Goal: Task Accomplishment & Management: Manage account settings

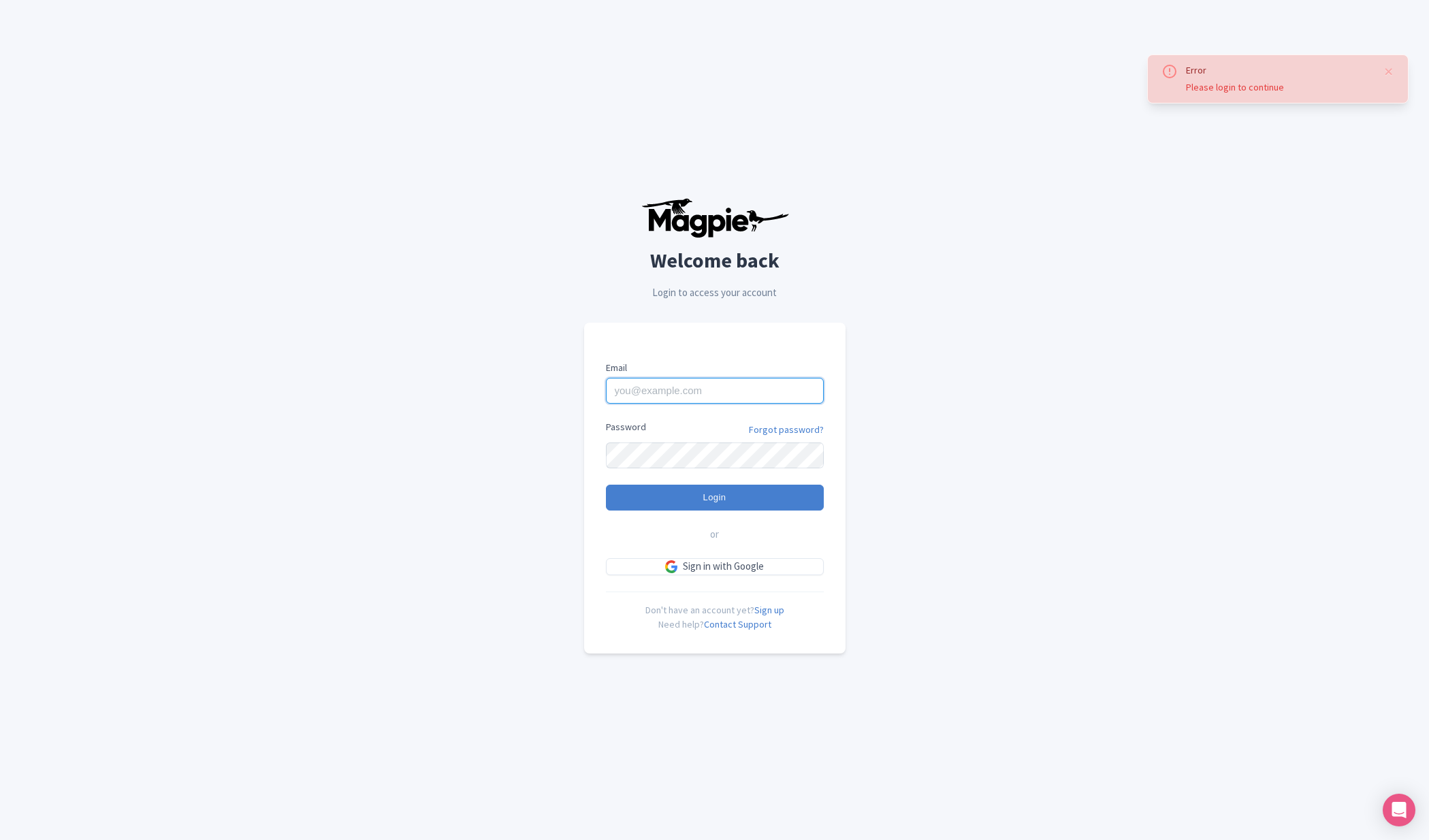
click at [717, 385] on input "Email" at bounding box center [714, 391] width 218 height 26
click at [423, 490] on div "Error Please login to continue Welcome back Login to access your account Email …" at bounding box center [714, 425] width 872 height 850
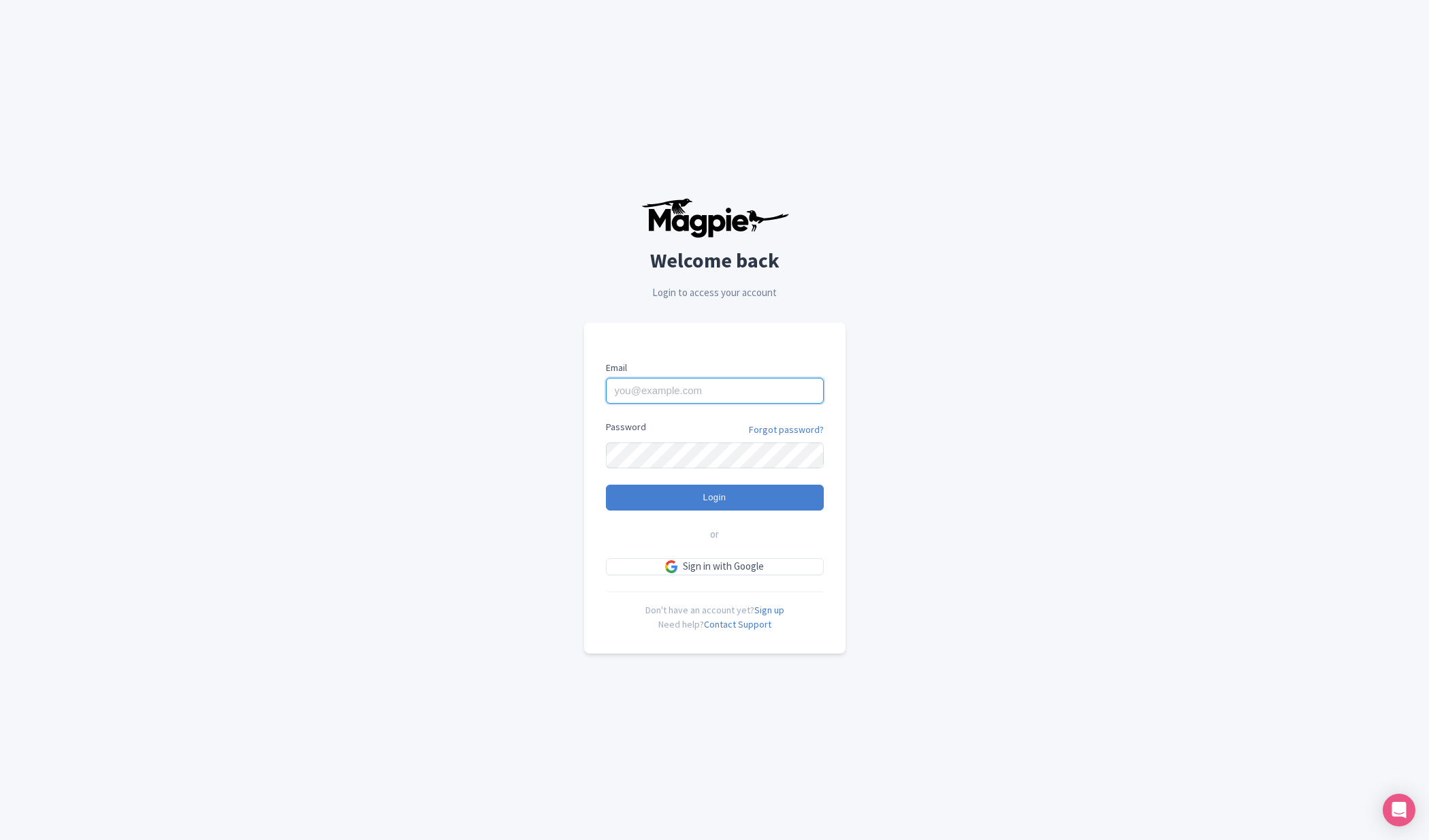
click at [678, 399] on input "Email" at bounding box center [714, 391] width 218 height 26
paste input "david@om.agency"
type input "david@om.agency"
click at [712, 504] on input "Login" at bounding box center [714, 497] width 218 height 26
type input "Logging in..."
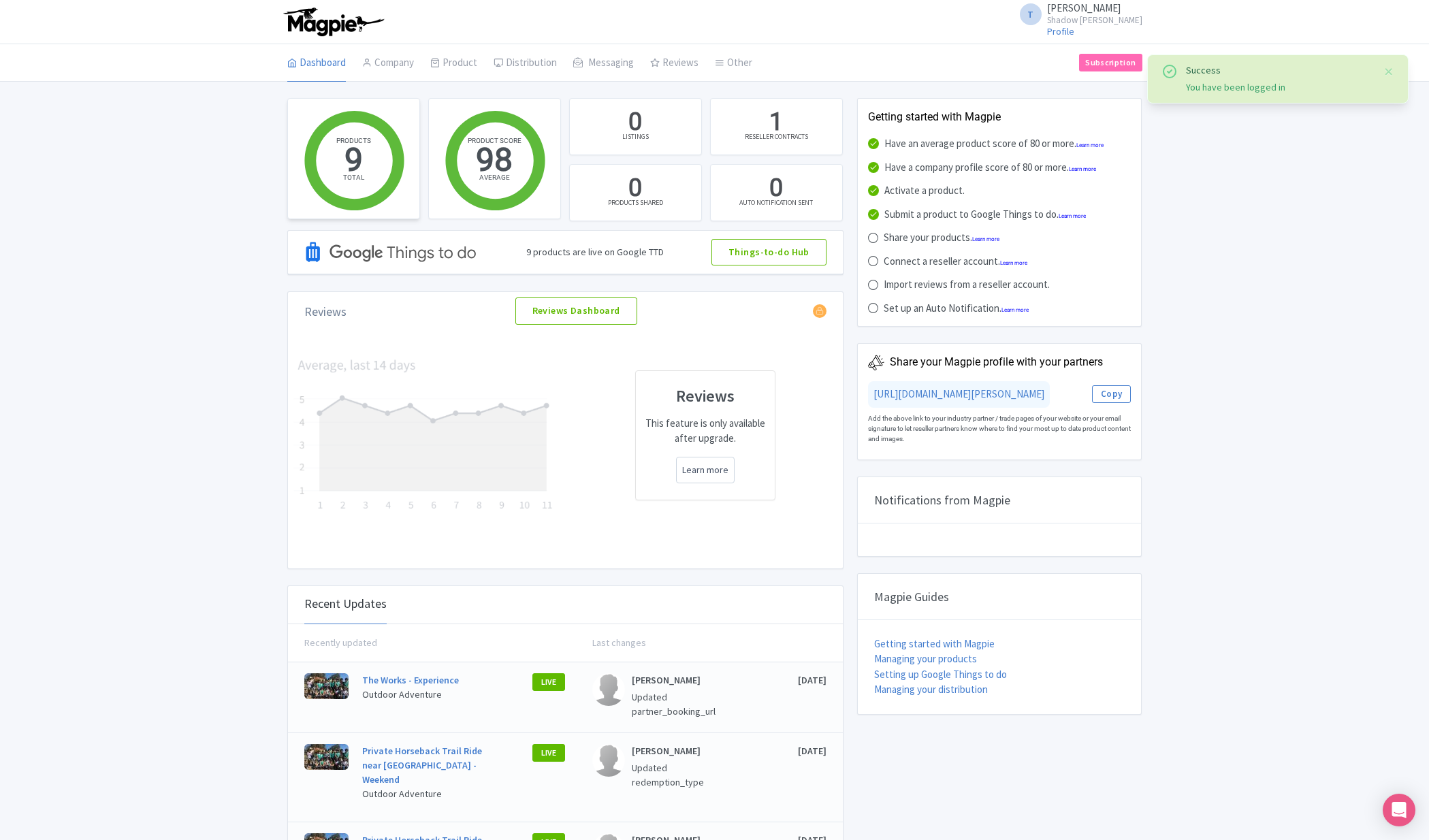
click at [354, 160] on circle at bounding box center [354, 161] width 77 height 77
click at [317, 61] on link "Dashboard" at bounding box center [316, 62] width 59 height 38
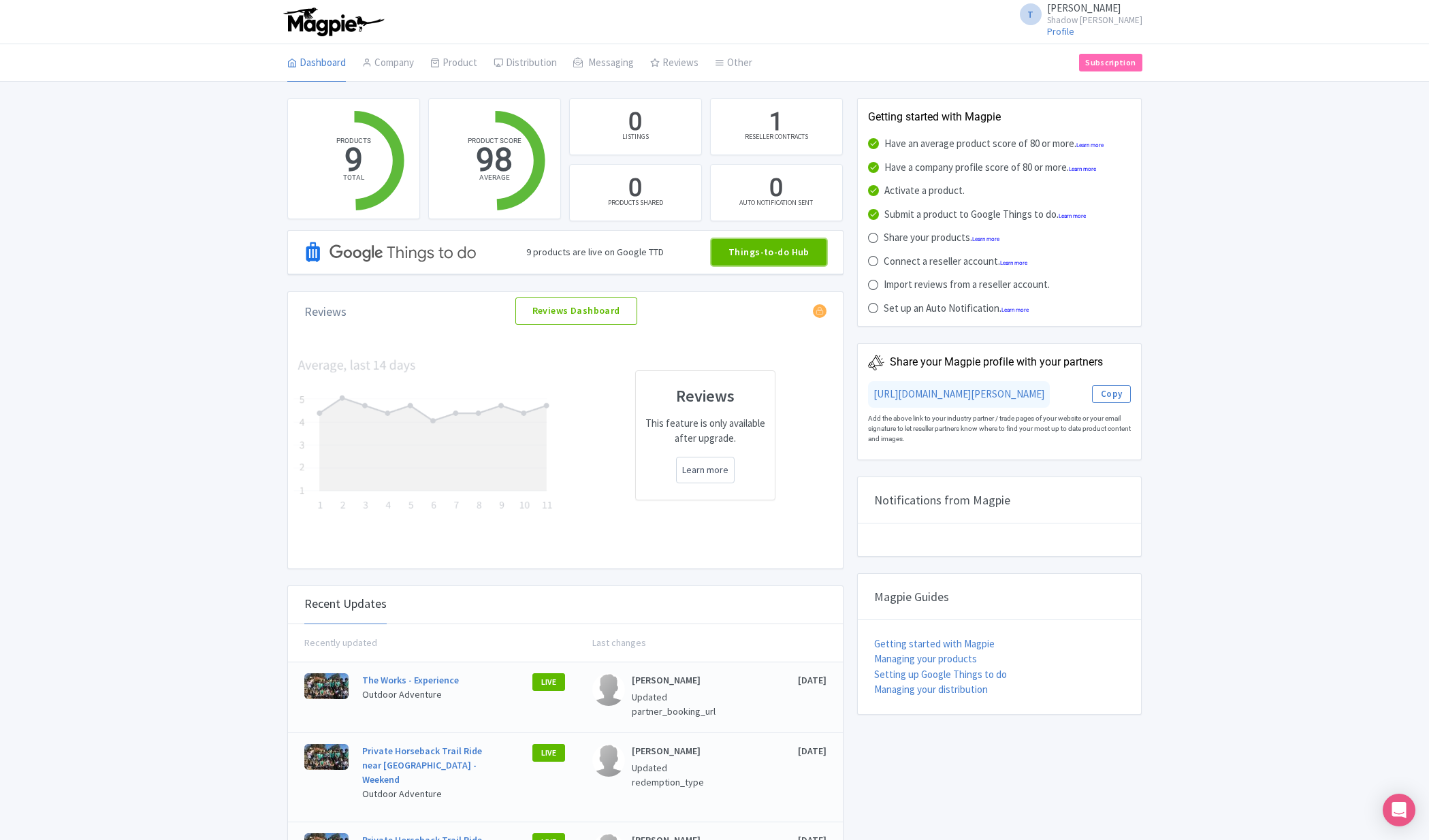
click at [779, 254] on link "Things-to-do Hub" at bounding box center [769, 252] width 115 height 28
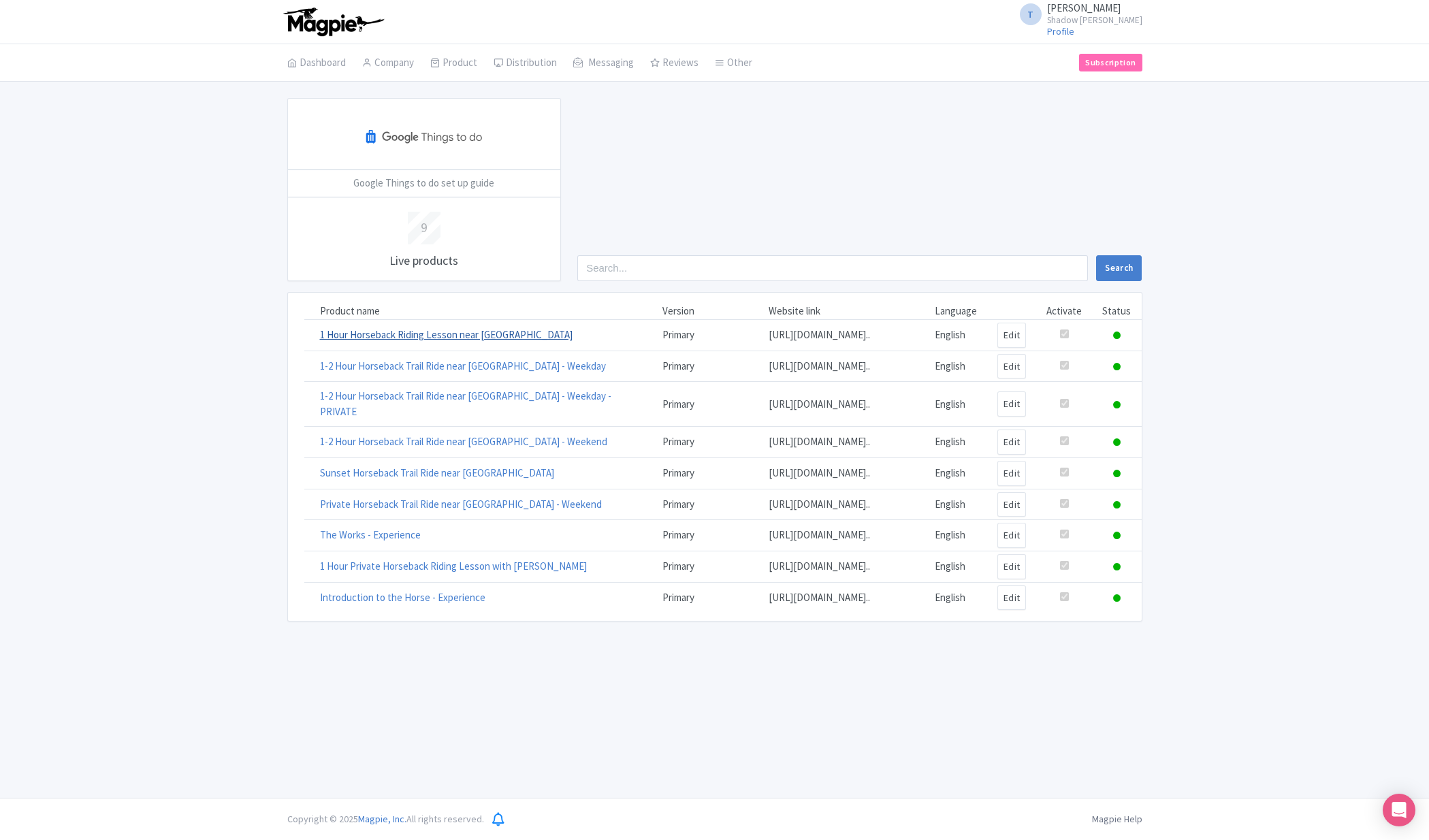
click at [437, 340] on link "1 Hour Horseback Riding Lesson near Sacramento" at bounding box center [446, 334] width 252 height 13
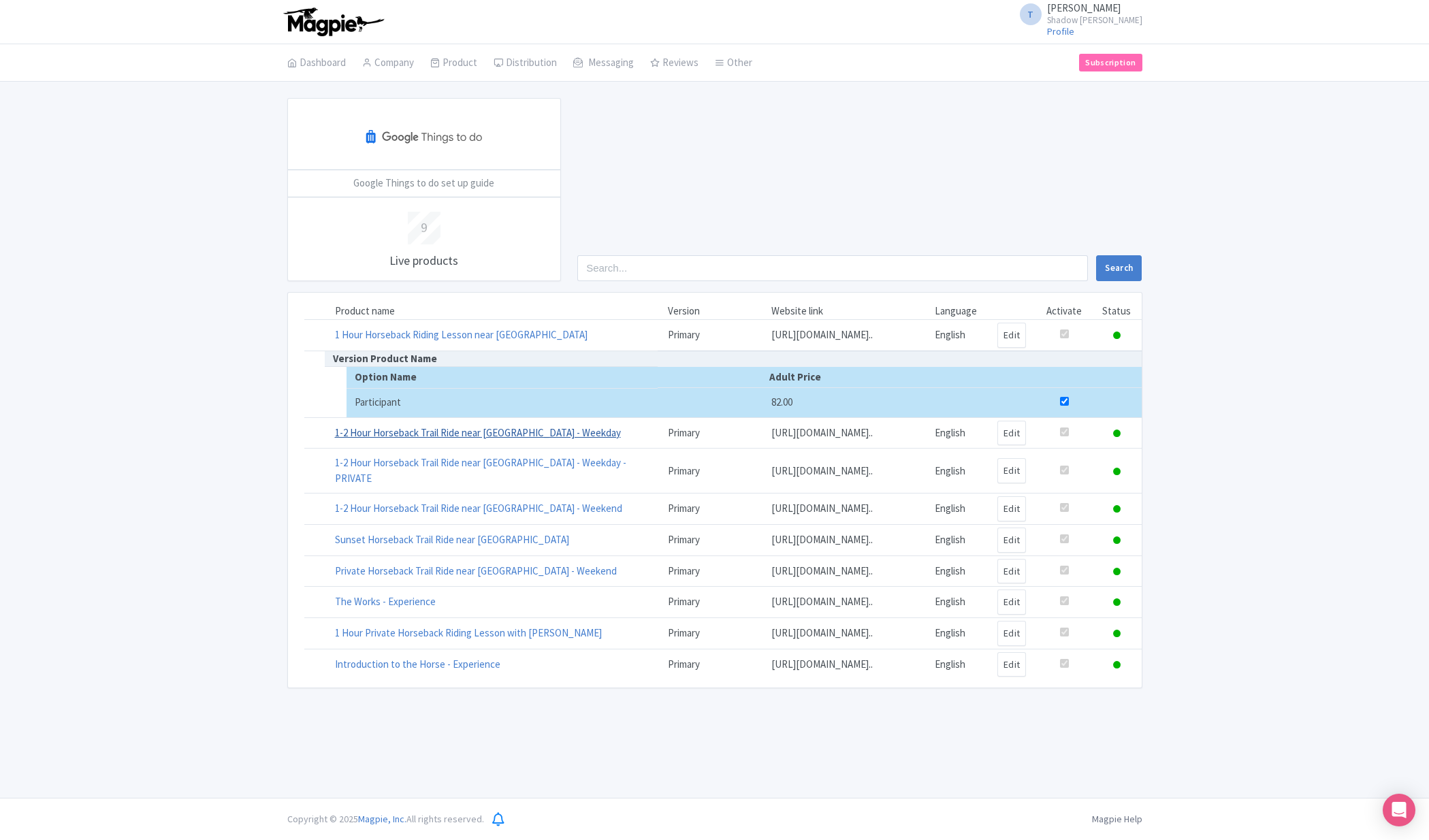
click at [394, 439] on link "1-2 Hour Horseback Trail Ride near [GEOGRAPHIC_DATA] - Weekday" at bounding box center [478, 432] width 286 height 13
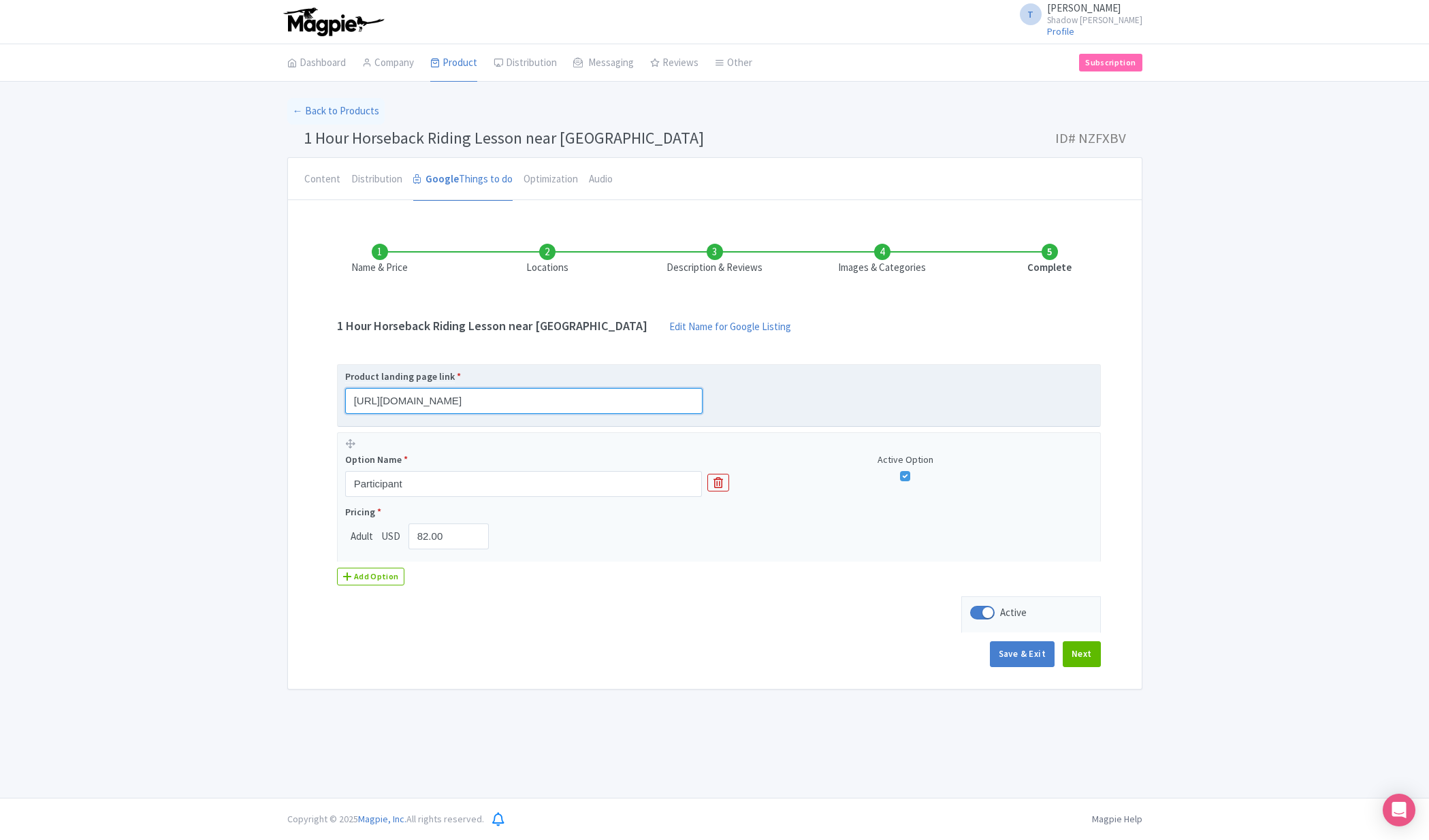
click at [483, 403] on input "https://book.peek.com/s/eb47e4de-e117-4301-ba8e-4bbbb18e29d8/eyDpM--fea9d048-9d…" at bounding box center [524, 400] width 357 height 26
click at [482, 403] on input "https://book.peek.com/s/eb47e4de-e117-4301-ba8e-4bbbb18e29d8/eyDpM--fea9d048-9d…" at bounding box center [524, 400] width 357 height 26
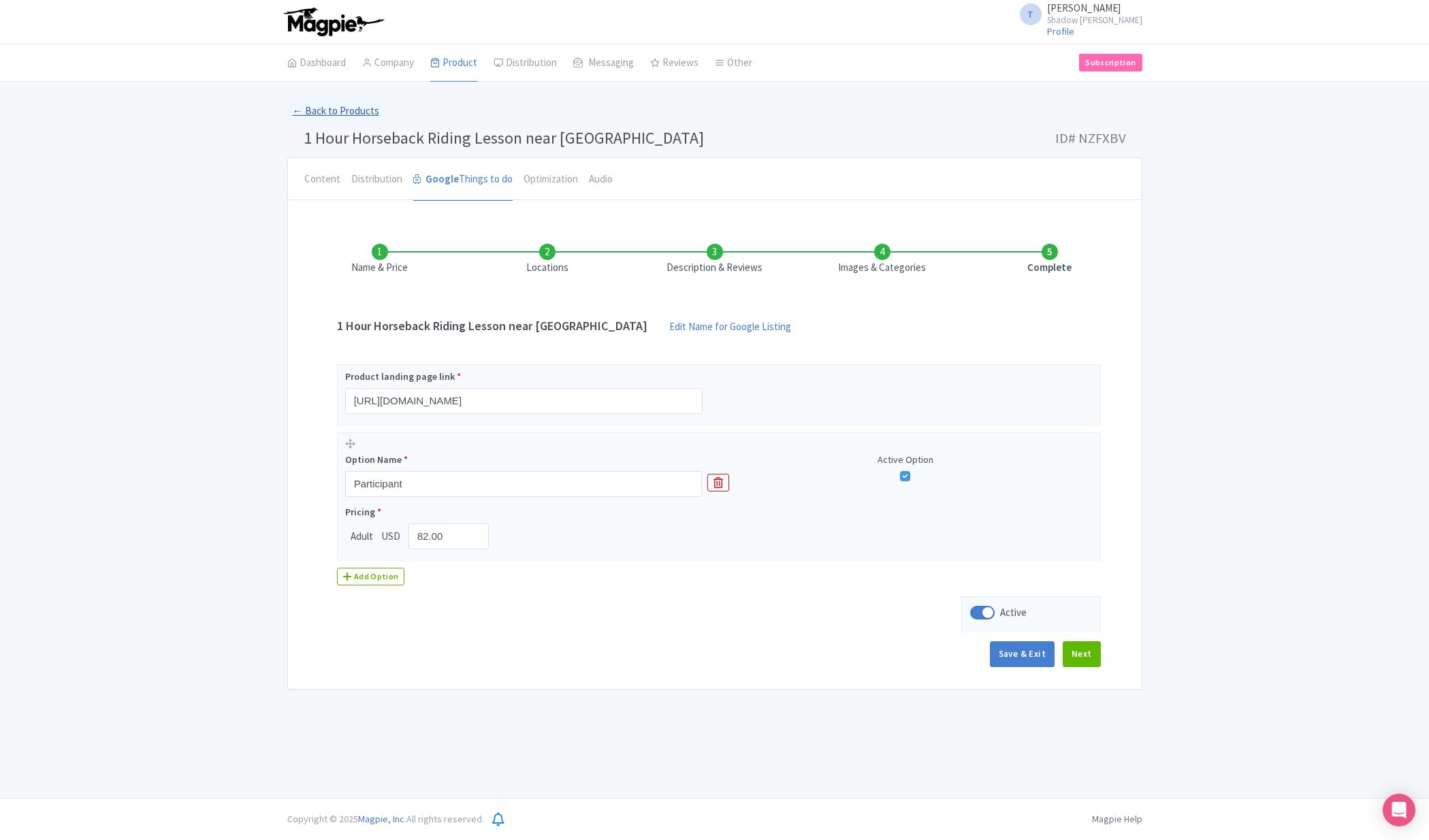
click at [351, 109] on link "← Back to Products" at bounding box center [336, 112] width 97 height 27
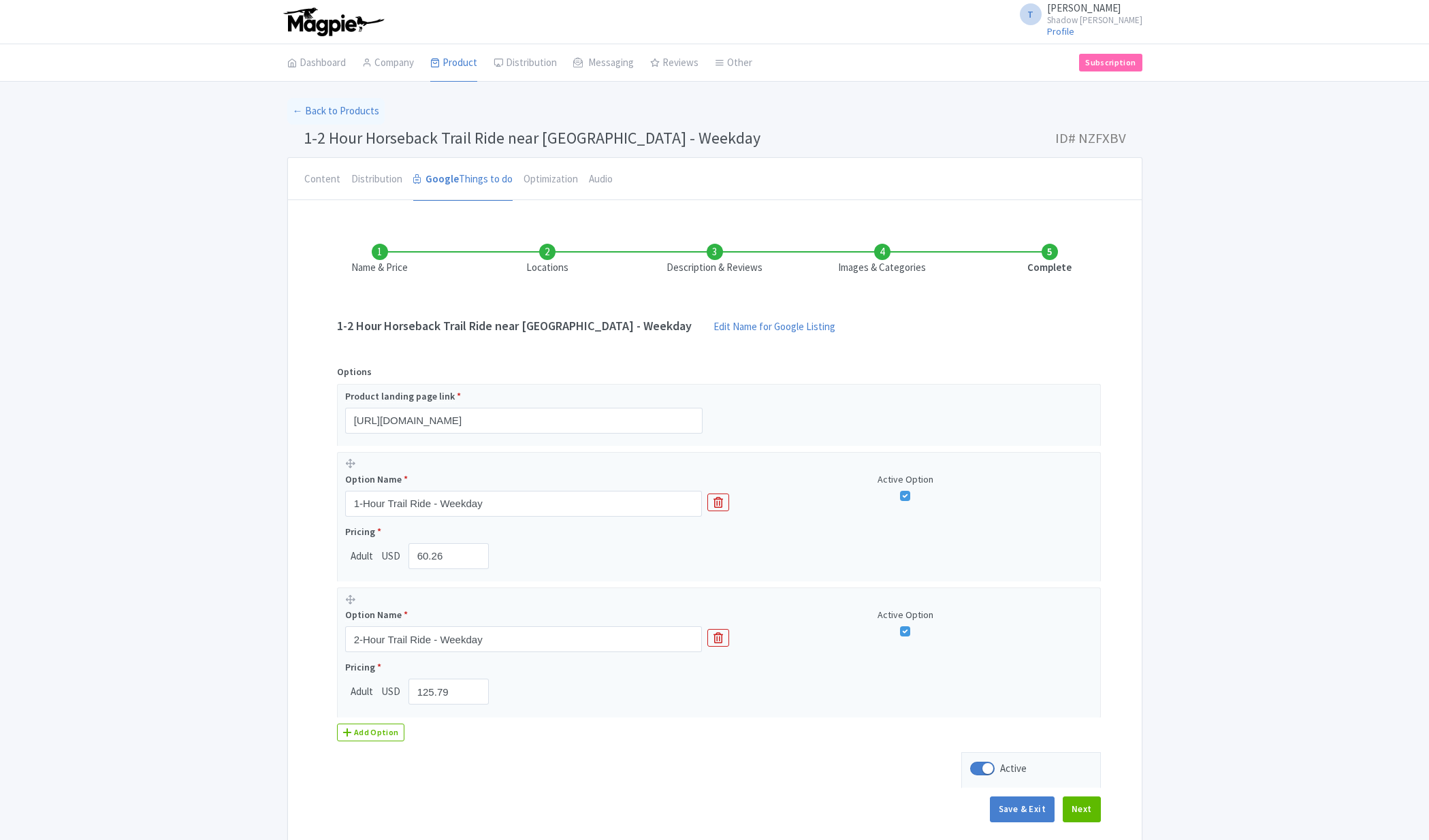
scroll to position [63, 0]
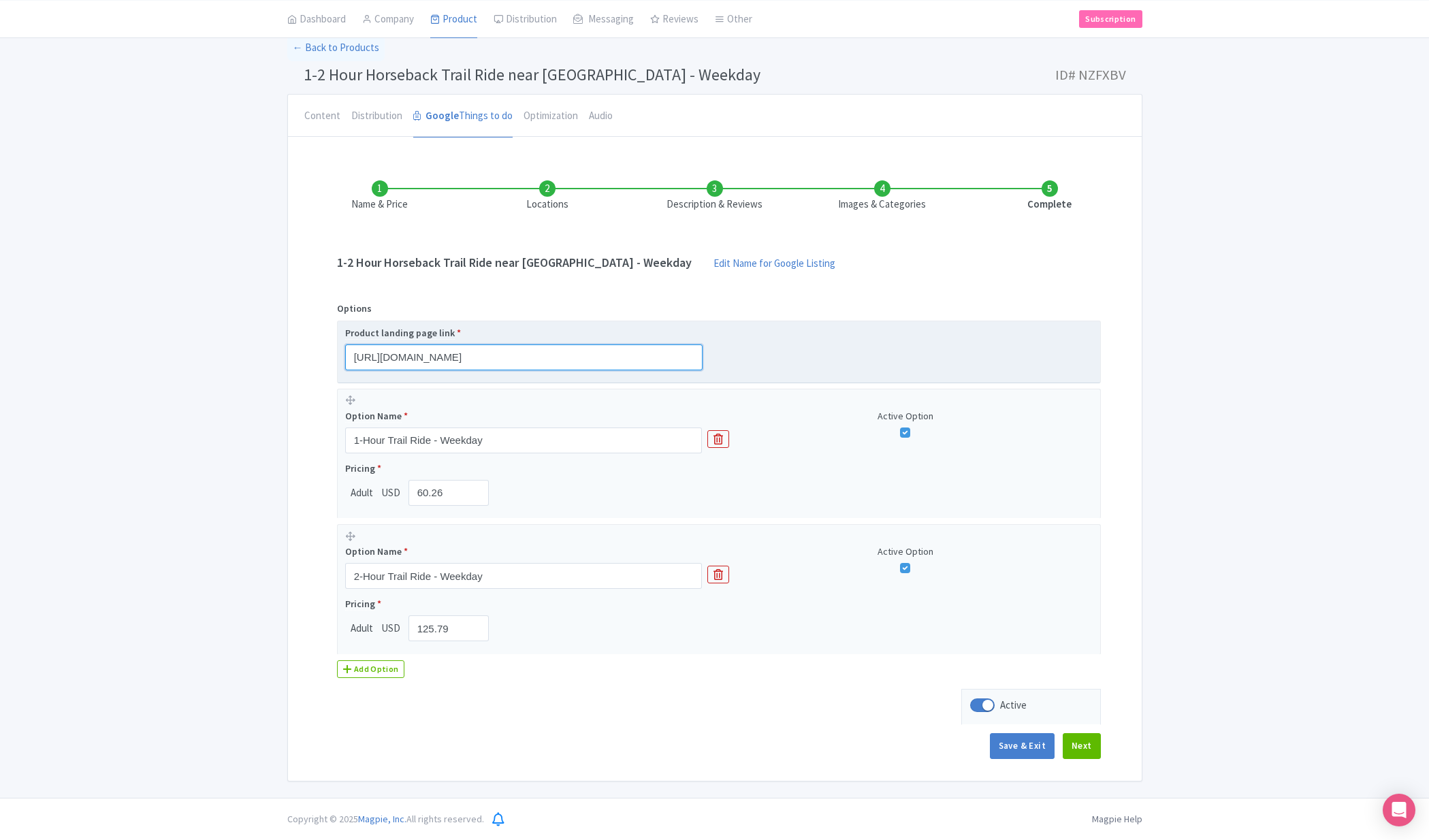
click at [439, 350] on input "[URL][DOMAIN_NAME]" at bounding box center [524, 357] width 357 height 26
